Goal: Task Accomplishment & Management: Use online tool/utility

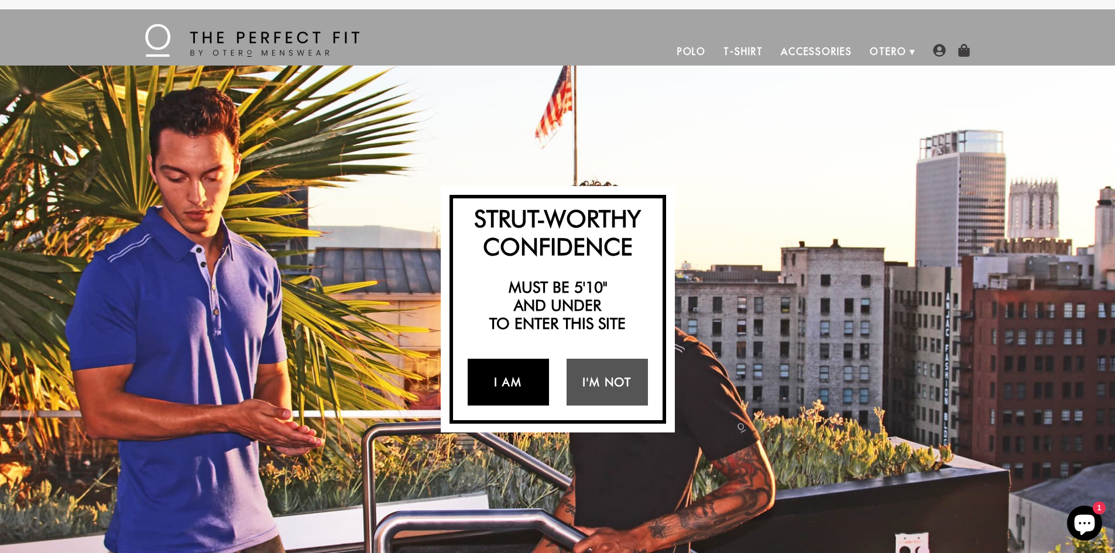
click at [503, 383] on link "I Am" at bounding box center [507, 382] width 81 height 47
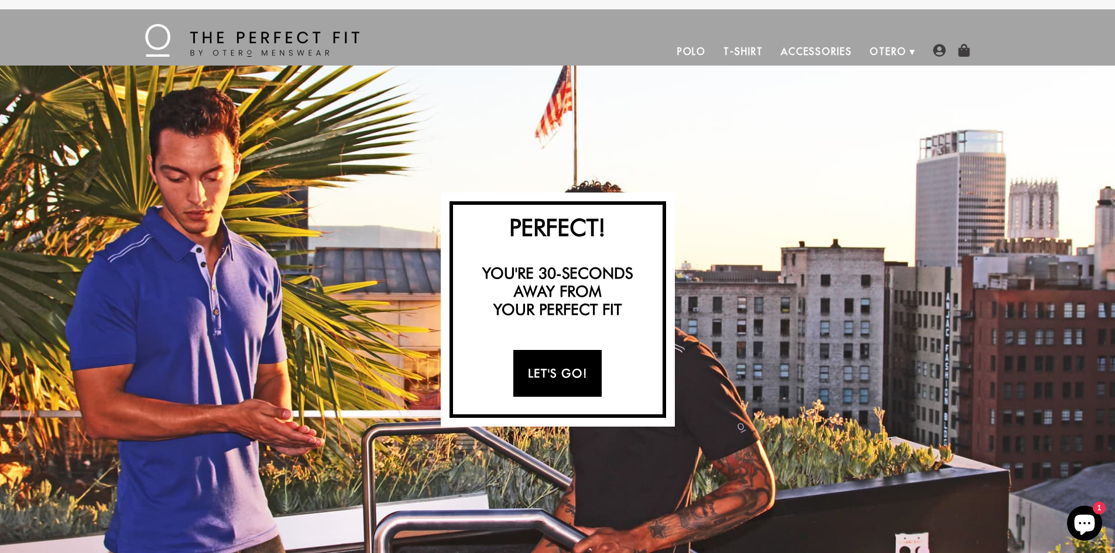
click at [538, 377] on link "Let's Go!" at bounding box center [557, 373] width 88 height 47
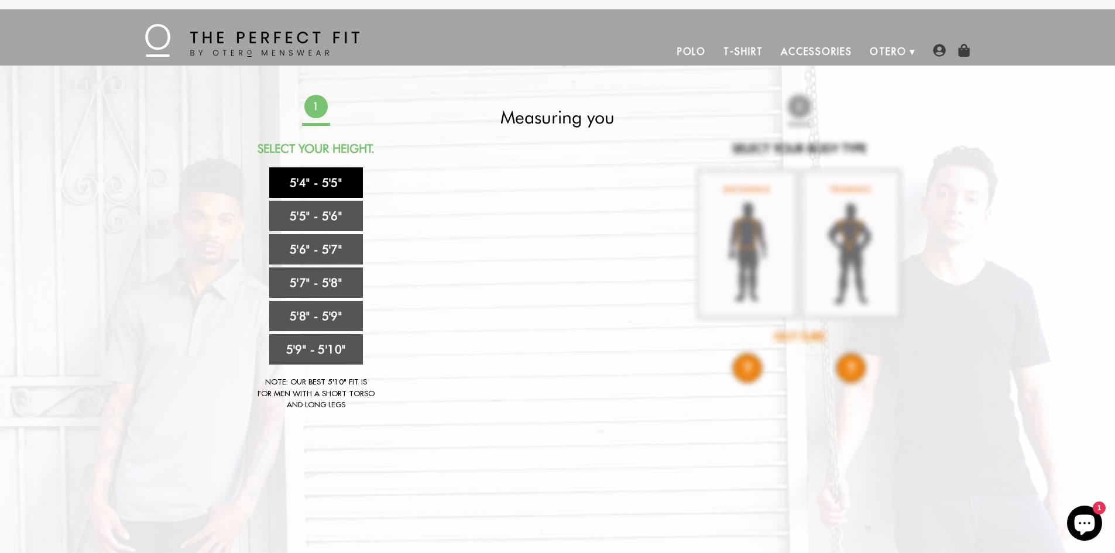
click at [328, 187] on link "5'4" - 5'5"" at bounding box center [316, 182] width 94 height 30
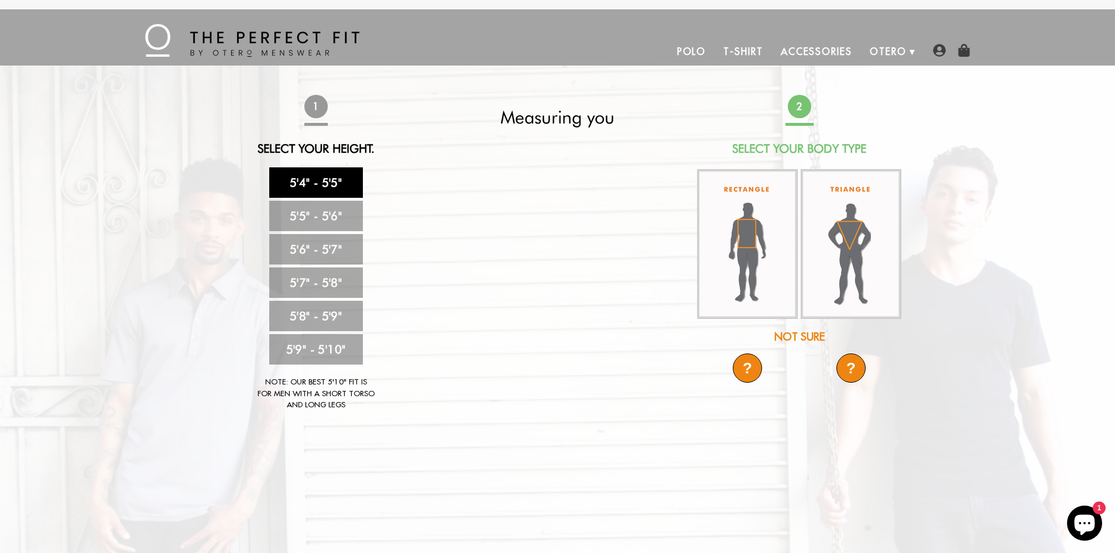
click at [769, 243] on img at bounding box center [747, 244] width 101 height 150
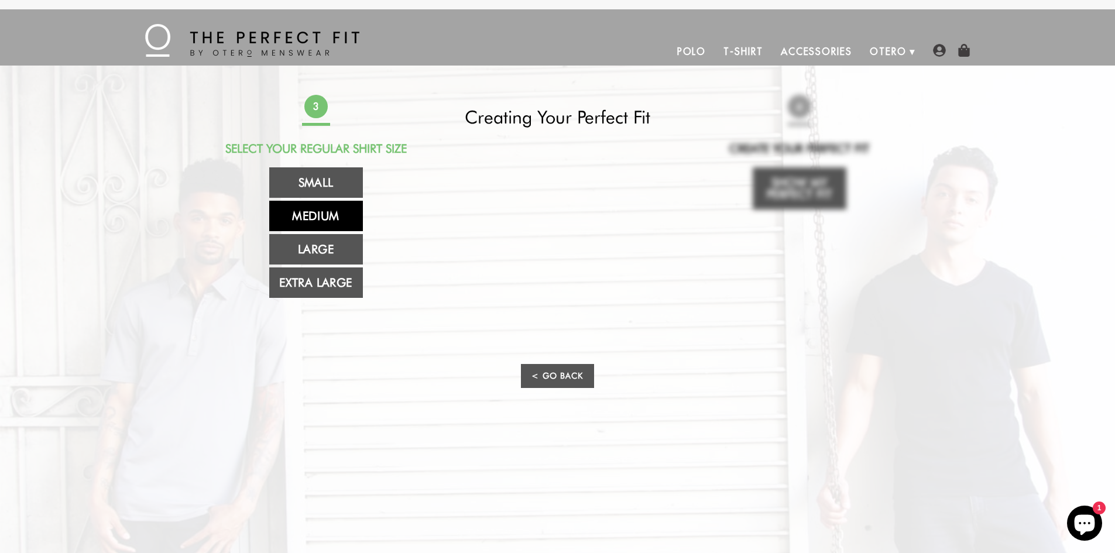
click at [312, 205] on link "Medium" at bounding box center [316, 216] width 94 height 30
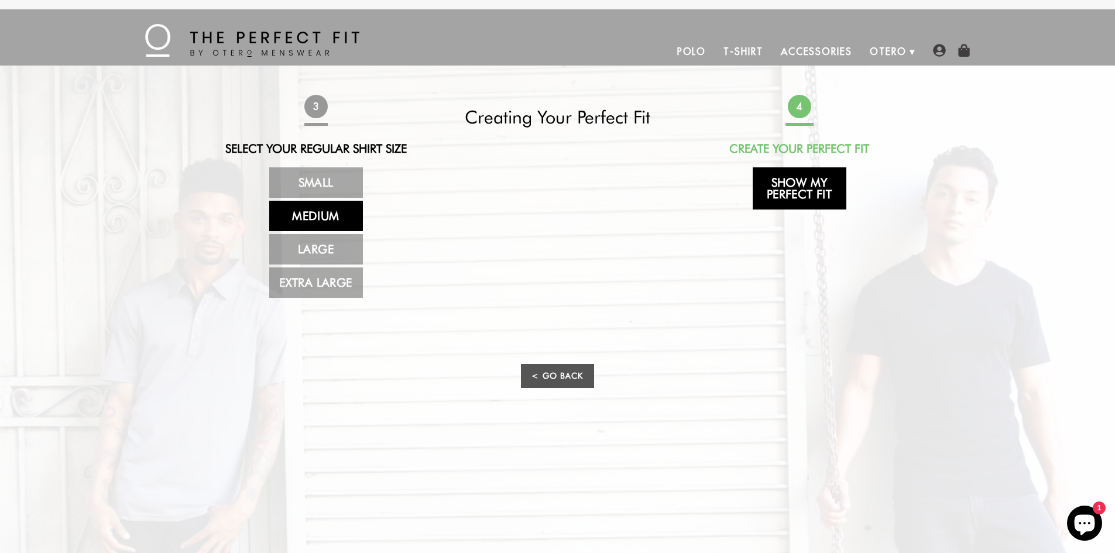
click at [797, 186] on link "Show My Perfect Fit" at bounding box center [799, 188] width 94 height 42
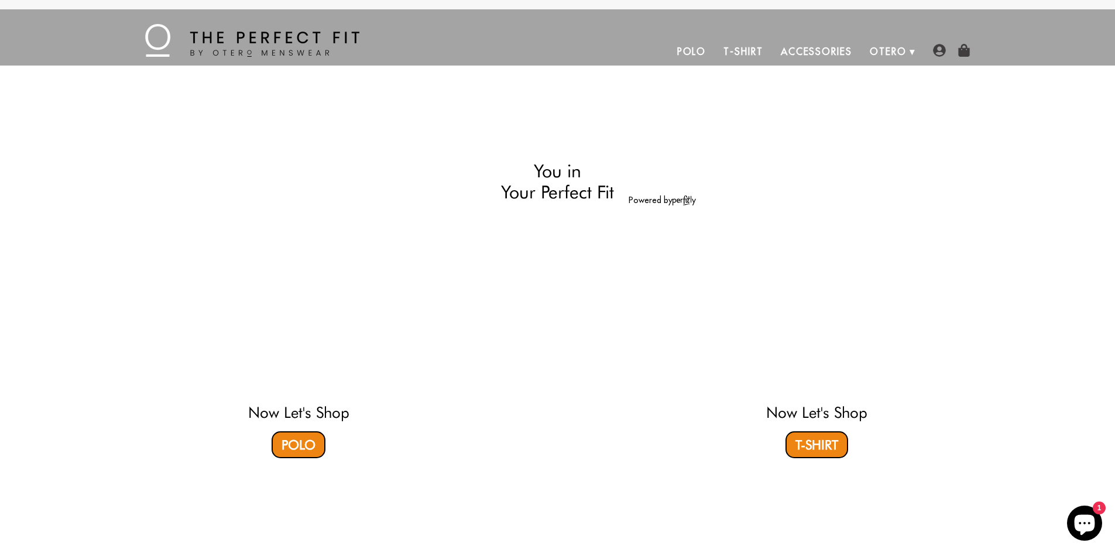
select select "M"
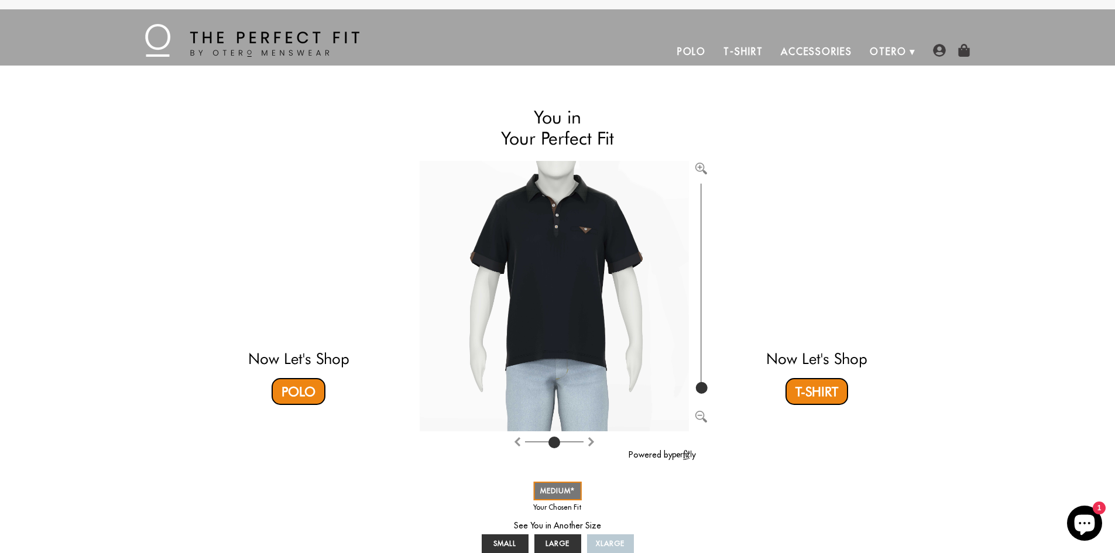
click at [825, 49] on link "Accessories" at bounding box center [816, 51] width 89 height 28
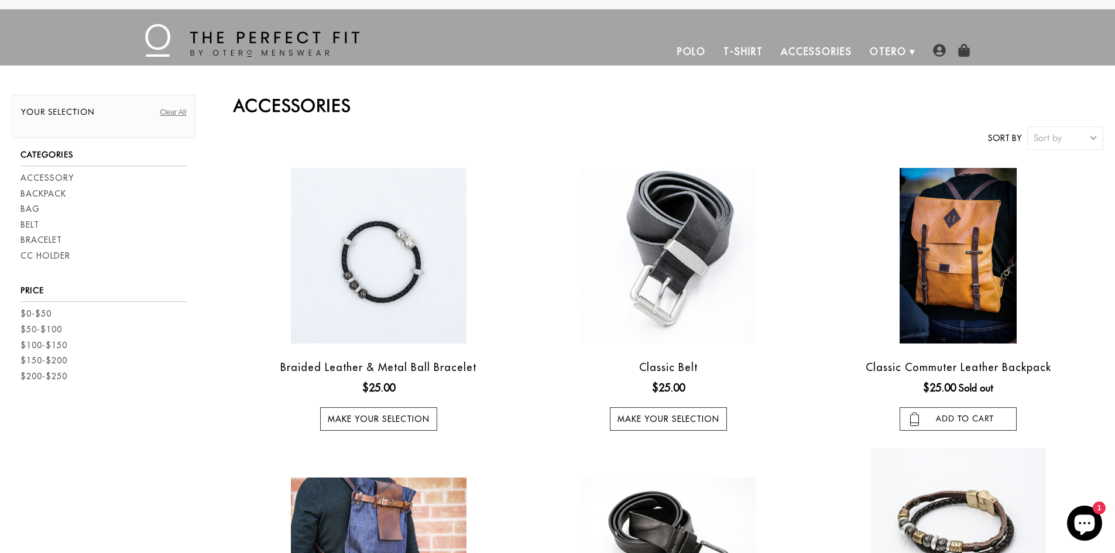
click at [745, 50] on link "T-Shirt" at bounding box center [742, 51] width 57 height 28
